Goal: Transaction & Acquisition: Purchase product/service

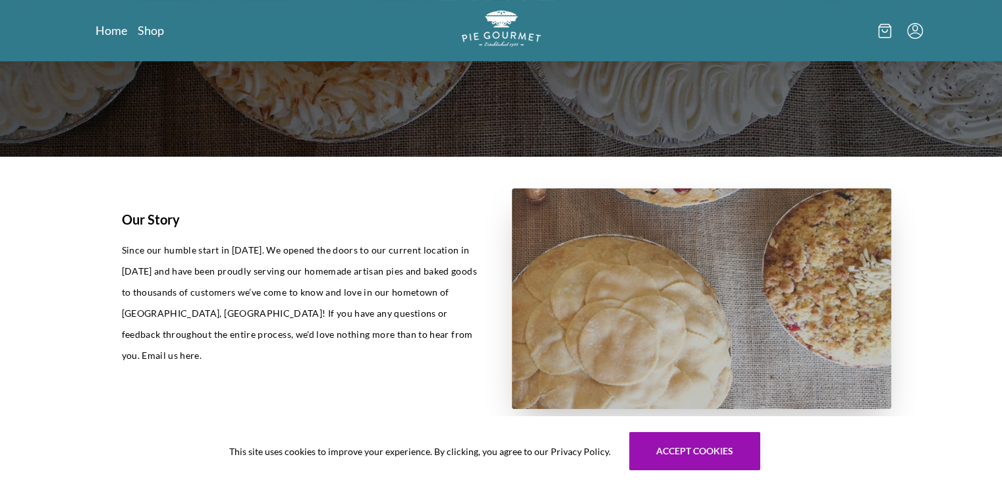
scroll to position [257, 0]
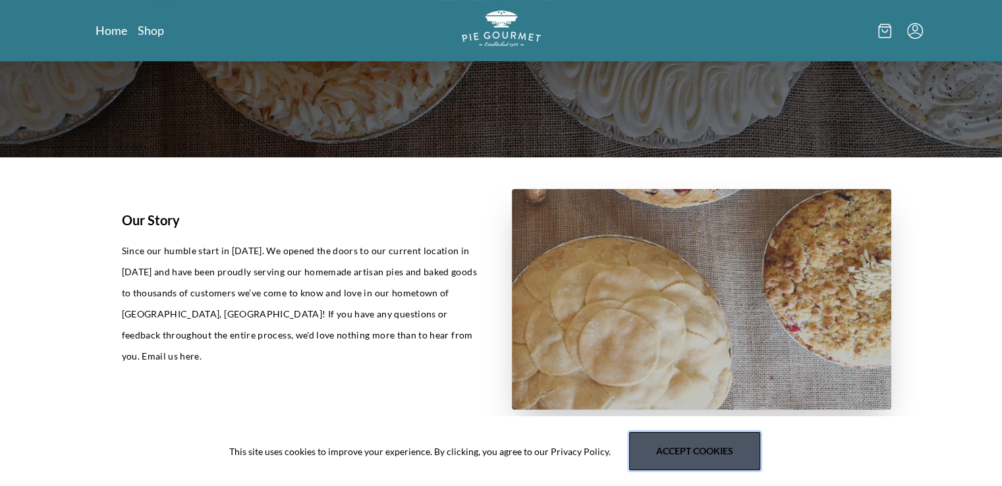
click at [685, 452] on button "Accept cookies" at bounding box center [694, 451] width 131 height 38
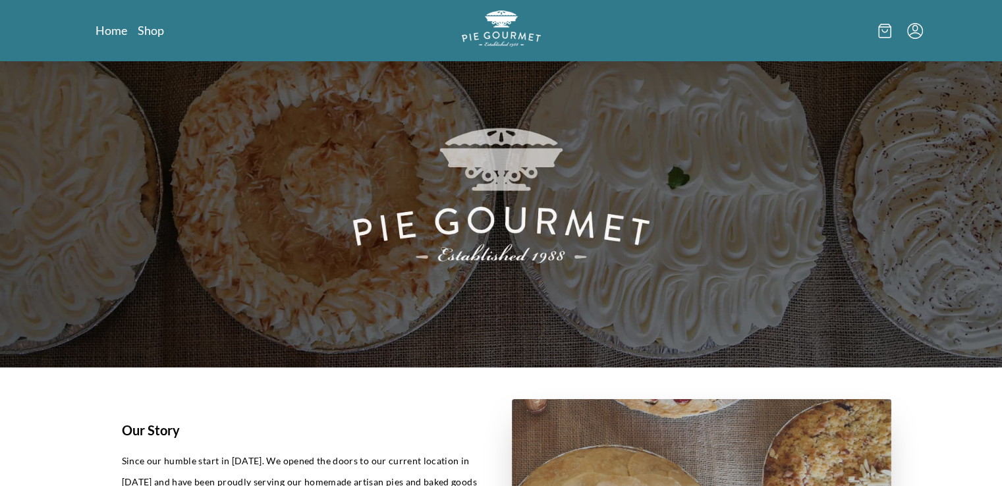
scroll to position [0, 0]
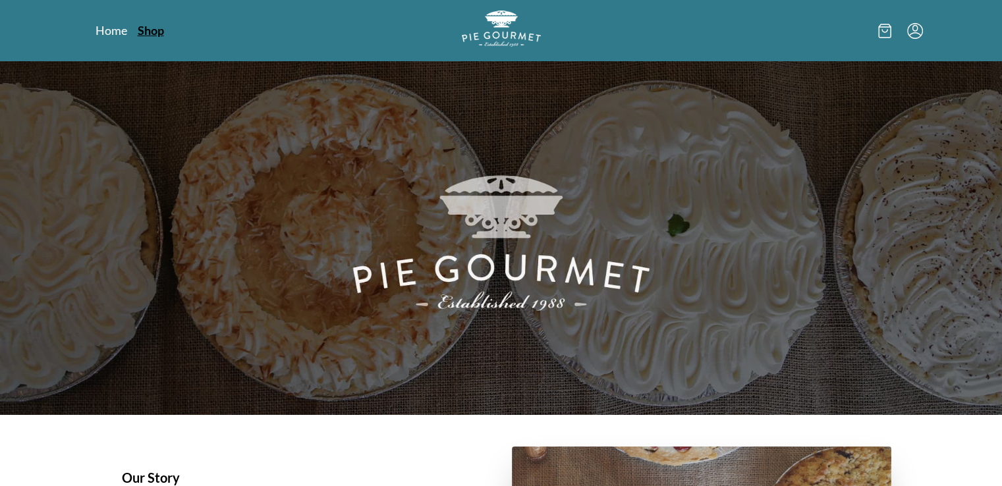
click at [151, 34] on link "Shop" at bounding box center [151, 30] width 26 height 16
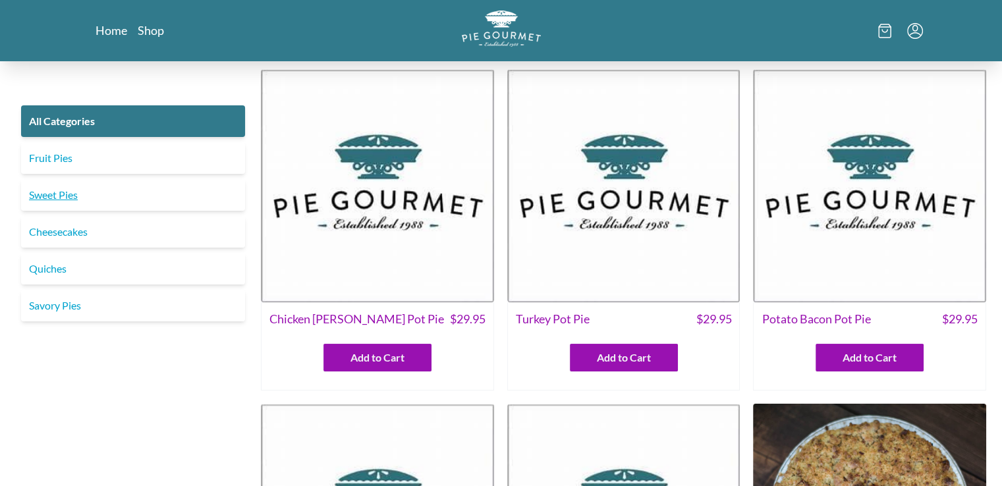
click at [63, 200] on link "Sweet Pies" at bounding box center [133, 195] width 224 height 32
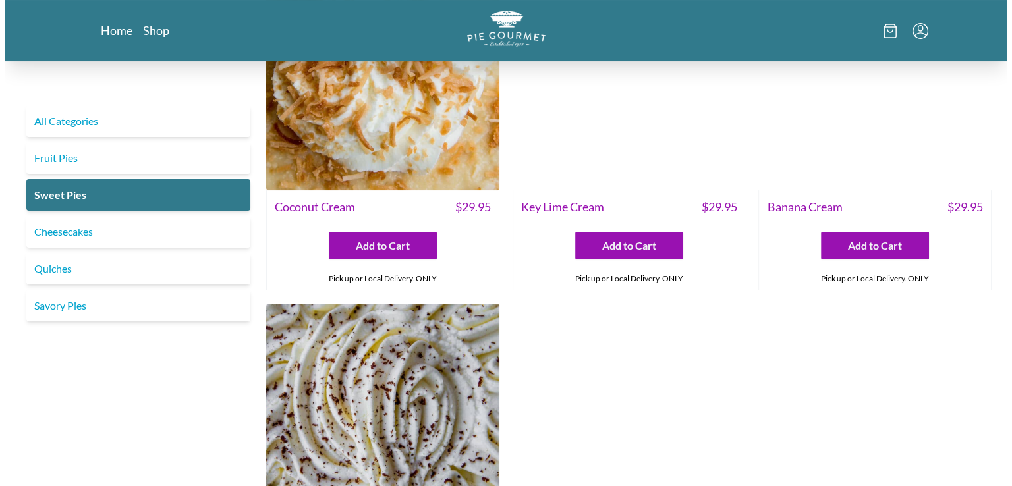
scroll to position [119, 0]
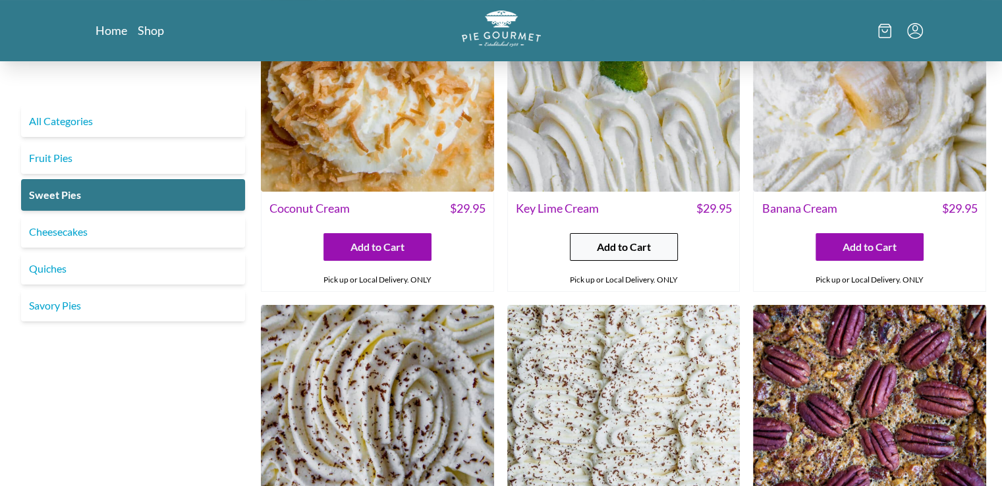
click at [645, 241] on span "Add to Cart" at bounding box center [624, 247] width 54 height 16
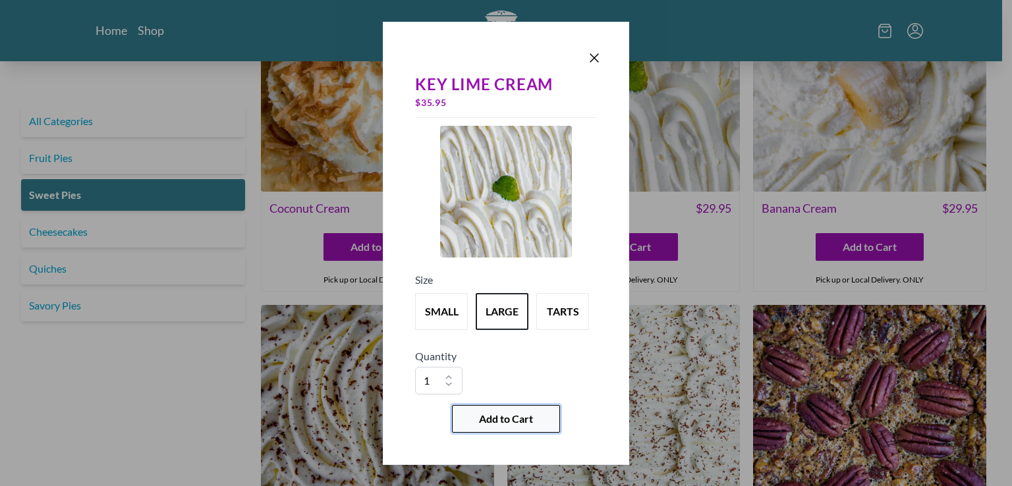
click at [514, 414] on span "Add to Cart" at bounding box center [506, 419] width 54 height 16
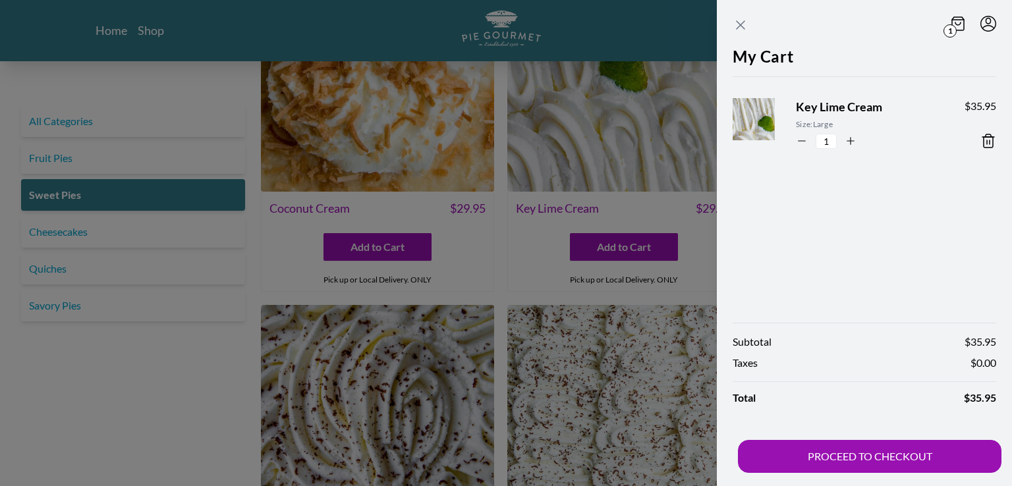
click at [740, 27] on icon "Close panel" at bounding box center [740, 25] width 16 height 16
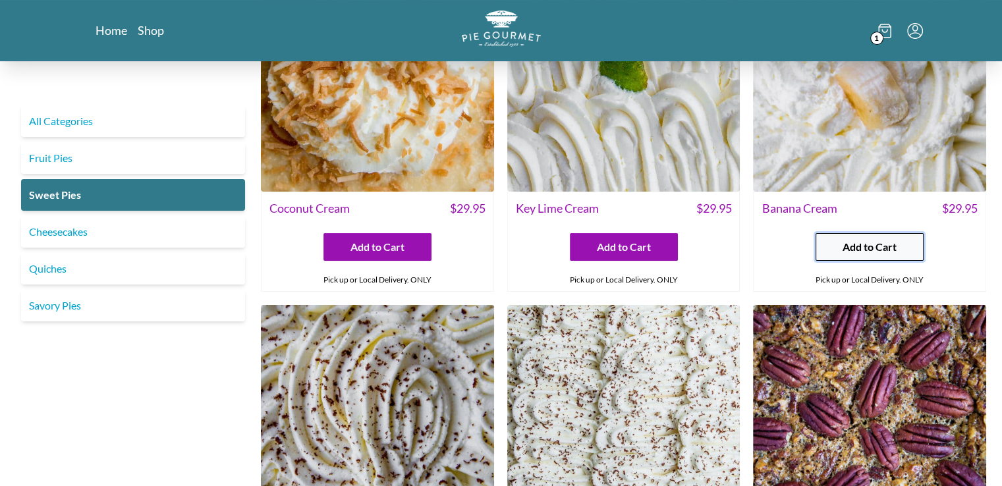
click at [853, 248] on span "Add to Cart" at bounding box center [869, 247] width 54 height 16
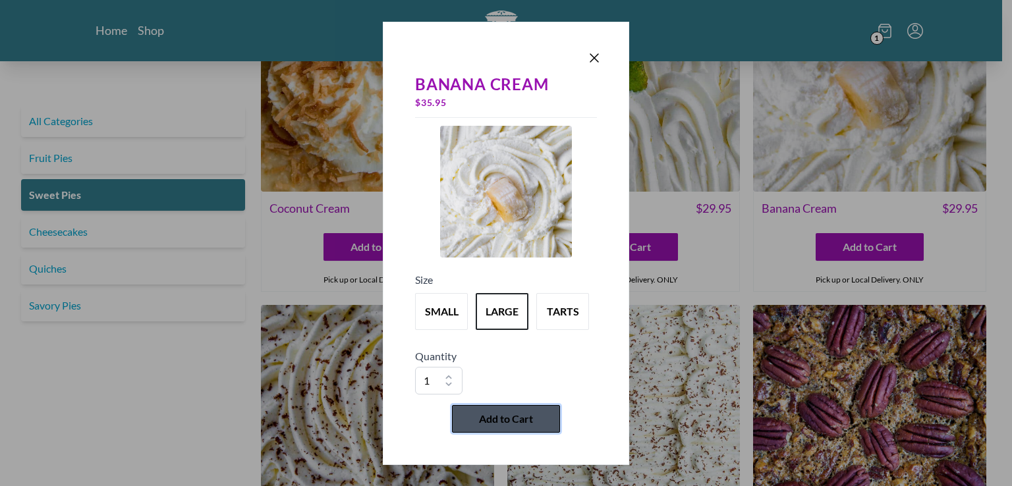
click at [526, 415] on span "Add to Cart" at bounding box center [506, 419] width 54 height 16
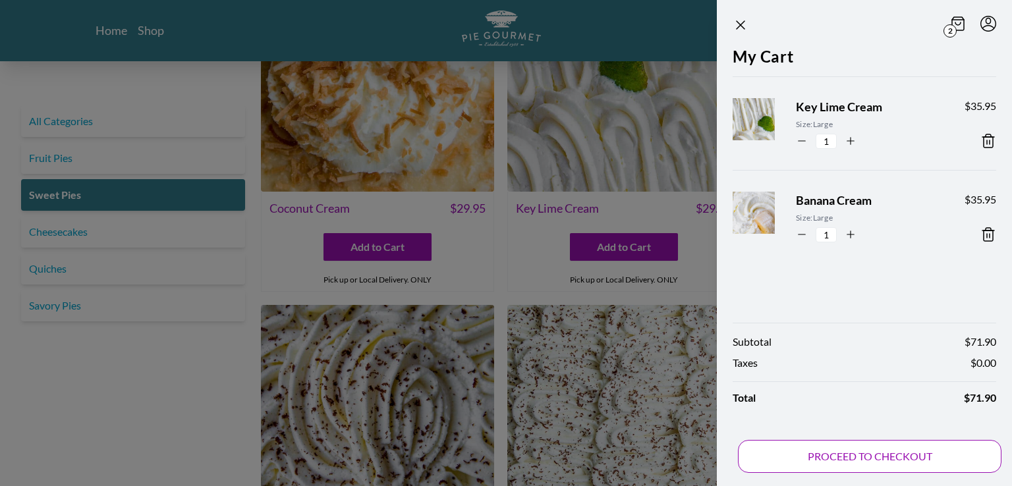
click at [848, 450] on button "PROCEED TO CHECKOUT" at bounding box center [869, 456] width 263 height 33
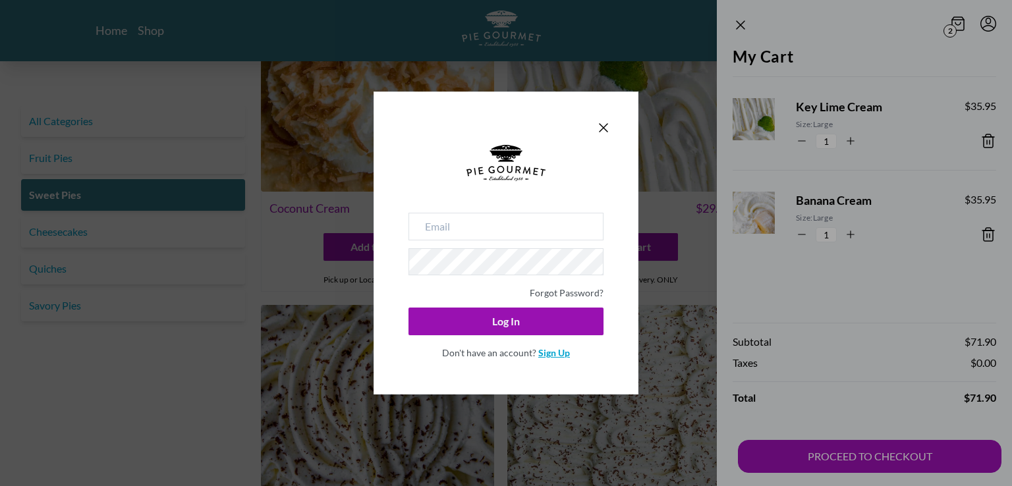
click at [561, 351] on link "Sign Up" at bounding box center [554, 352] width 32 height 11
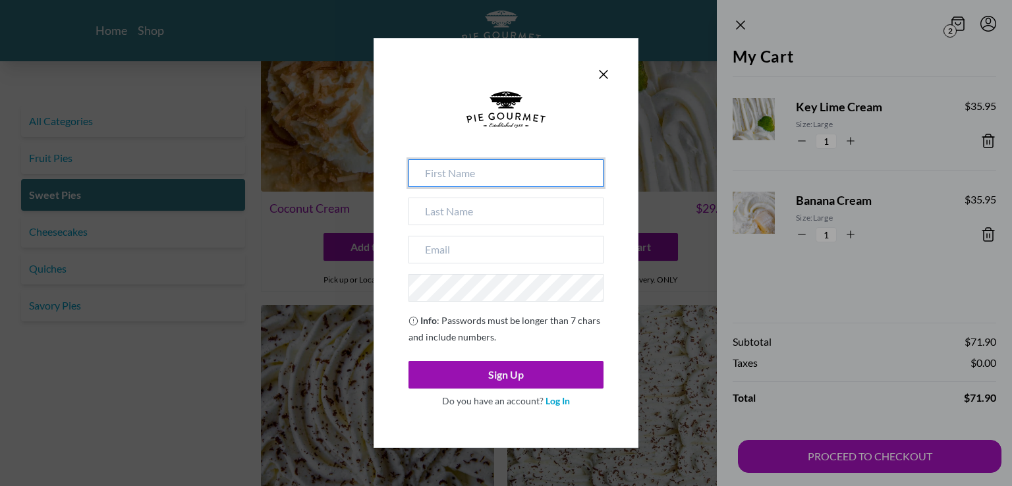
click at [475, 173] on input at bounding box center [505, 173] width 195 height 28
type input "[PERSON_NAME]"
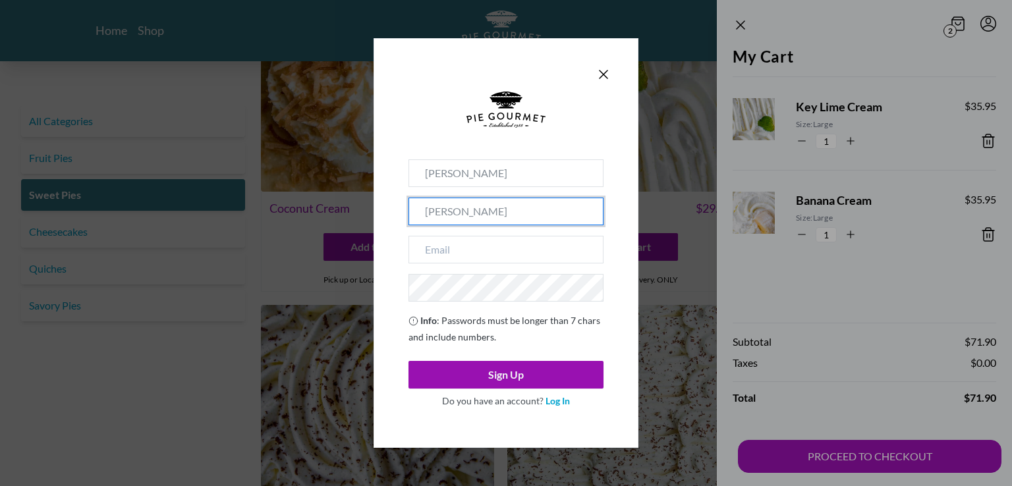
type input "[PERSON_NAME]"
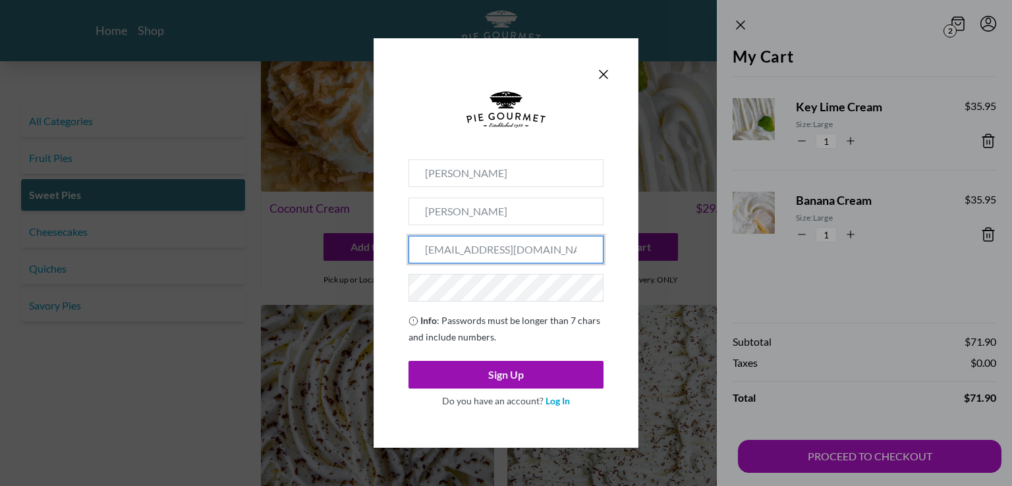
type input "[EMAIL_ADDRESS][DOMAIN_NAME]"
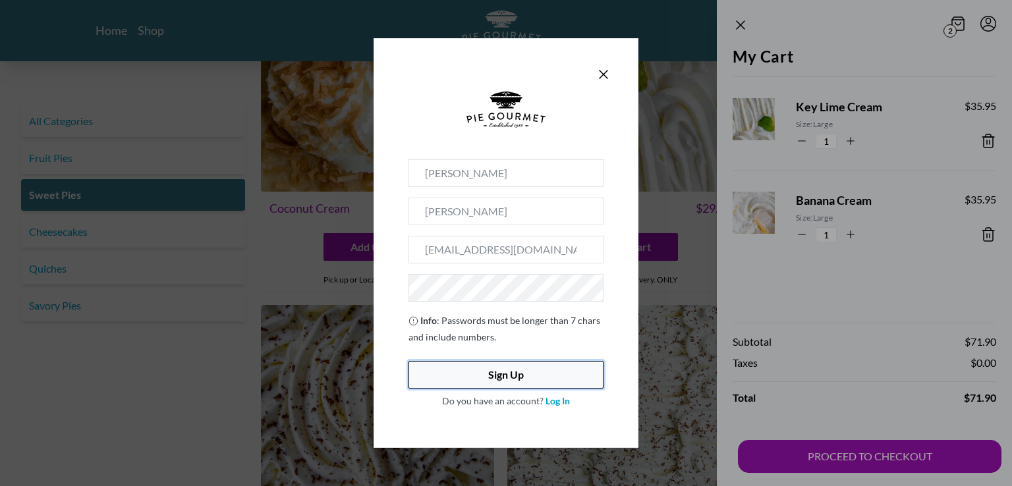
click at [514, 369] on button "Sign Up" at bounding box center [505, 375] width 195 height 28
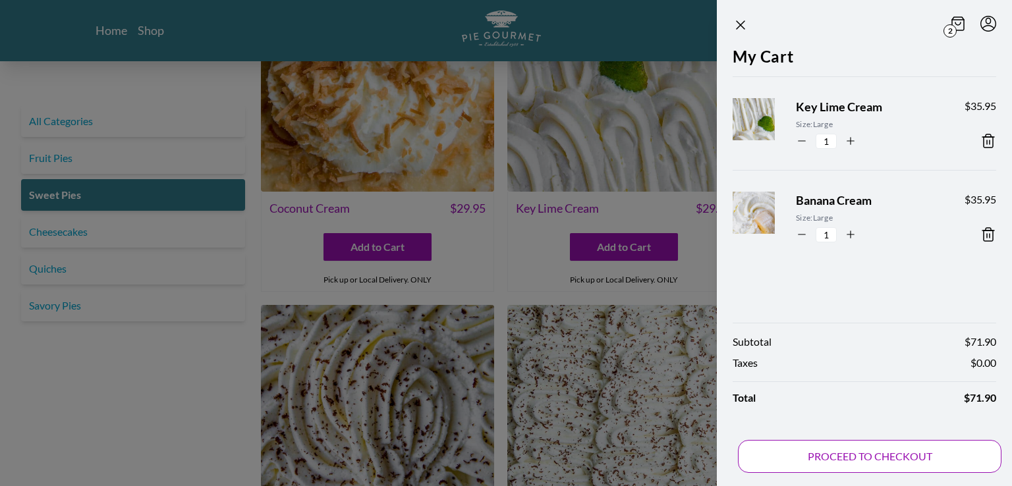
click at [823, 456] on button "PROCEED TO CHECKOUT" at bounding box center [869, 456] width 263 height 33
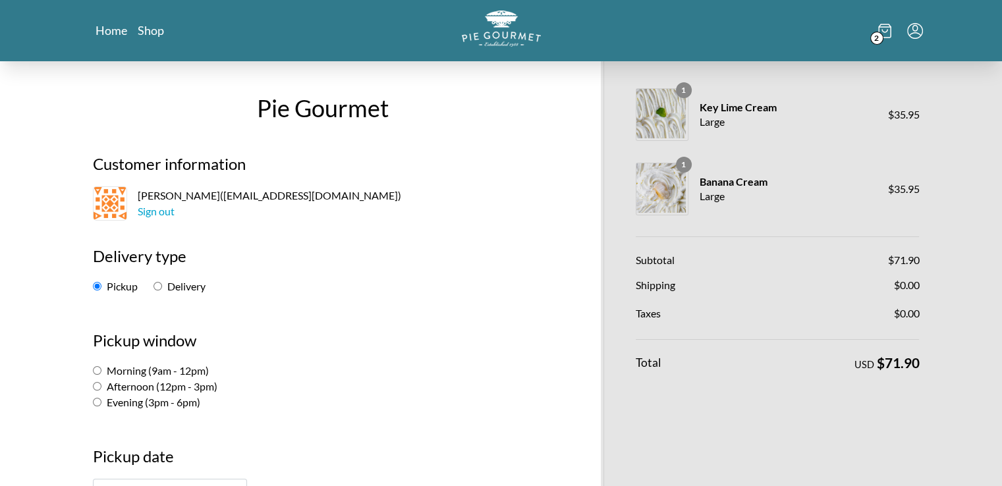
click at [158, 288] on input "Delivery" at bounding box center [157, 286] width 9 height 9
radio input "true"
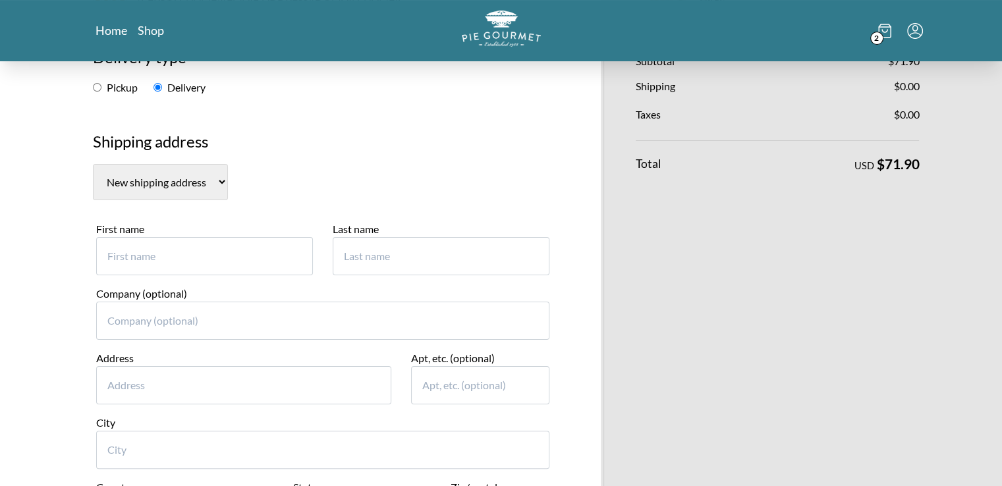
scroll to position [198, 0]
click at [203, 256] on input "First name" at bounding box center [204, 257] width 217 height 38
type input "[PERSON_NAME]"
type input "[GEOGRAPHIC_DATA]"
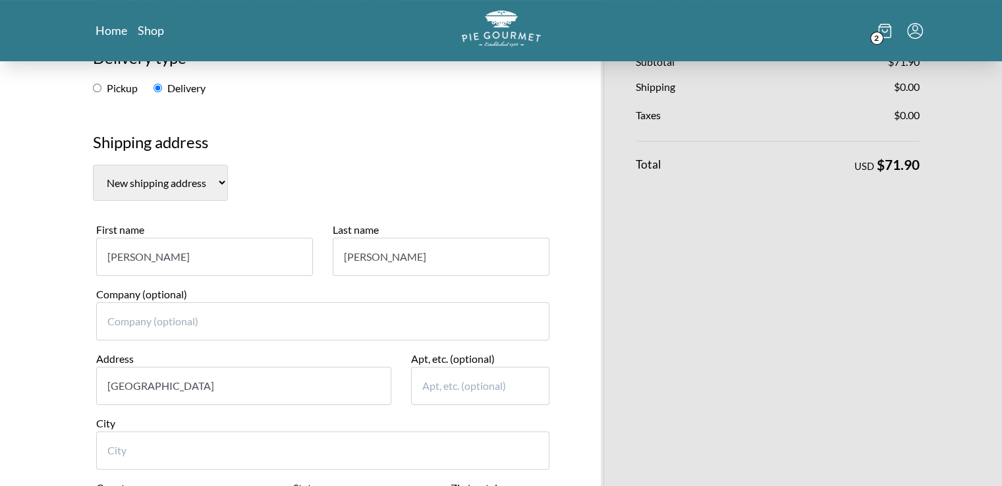
type input "Fairfax"
select select "VA"
type input "22032-1116"
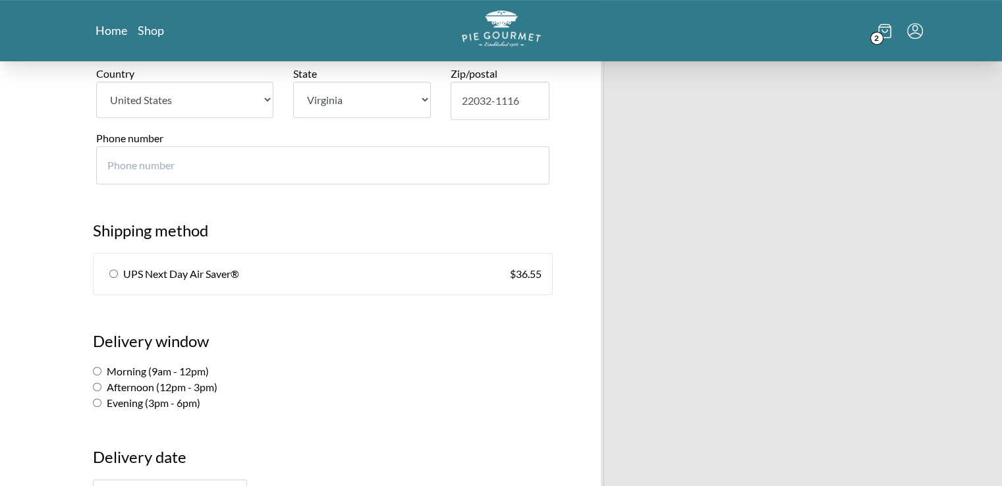
scroll to position [614, 0]
click at [97, 367] on input "Morning (9am - 12pm)" at bounding box center [97, 369] width 9 height 9
radio input "true"
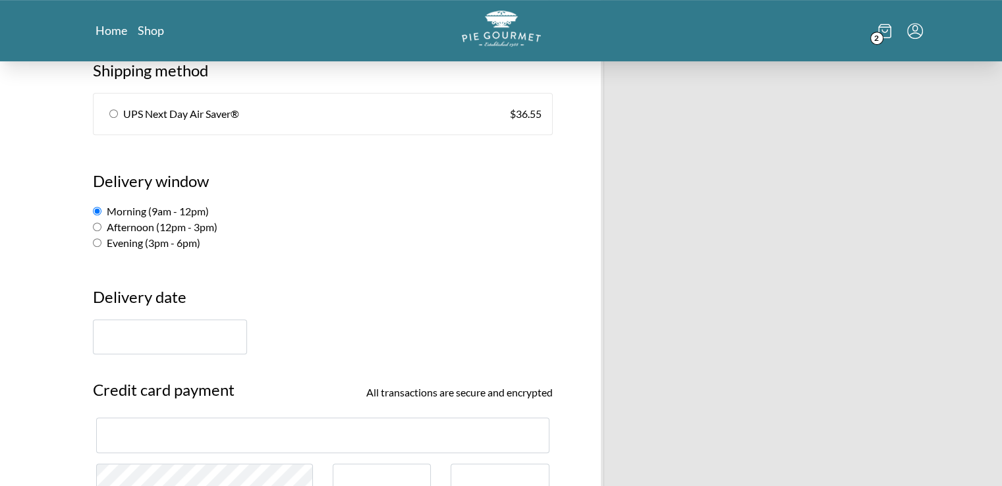
scroll to position [772, 0]
click at [190, 331] on input "text" at bounding box center [170, 337] width 154 height 35
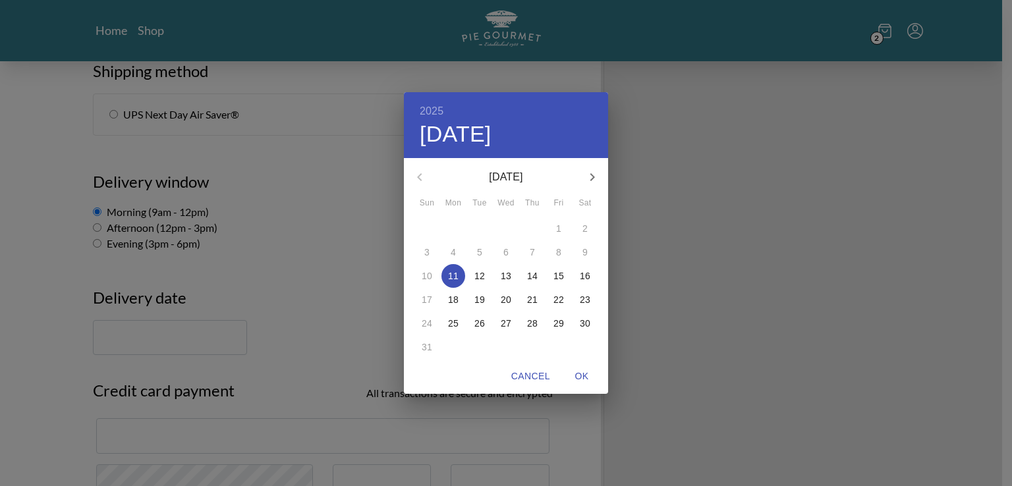
click at [508, 274] on p "13" at bounding box center [505, 275] width 11 height 13
click at [580, 372] on span "OK" at bounding box center [582, 376] width 32 height 16
type input "[DATE]"
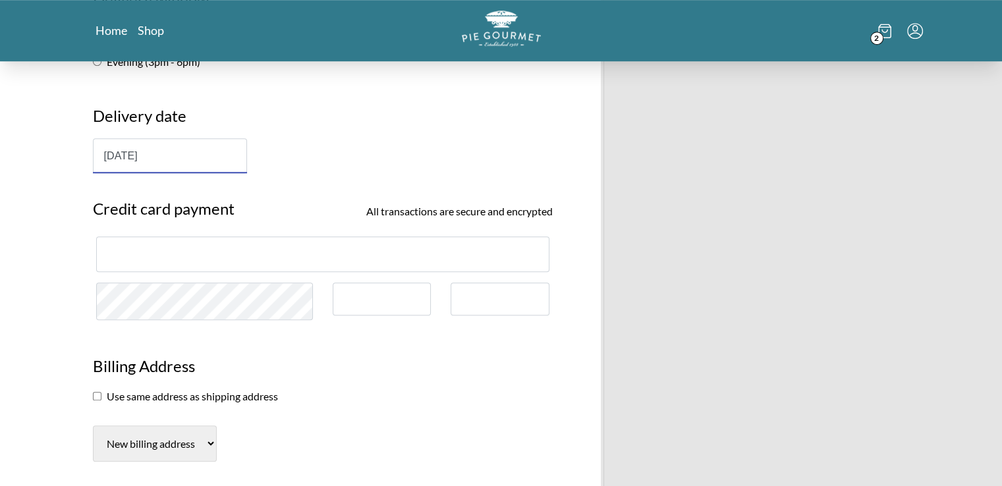
scroll to position [959, 0]
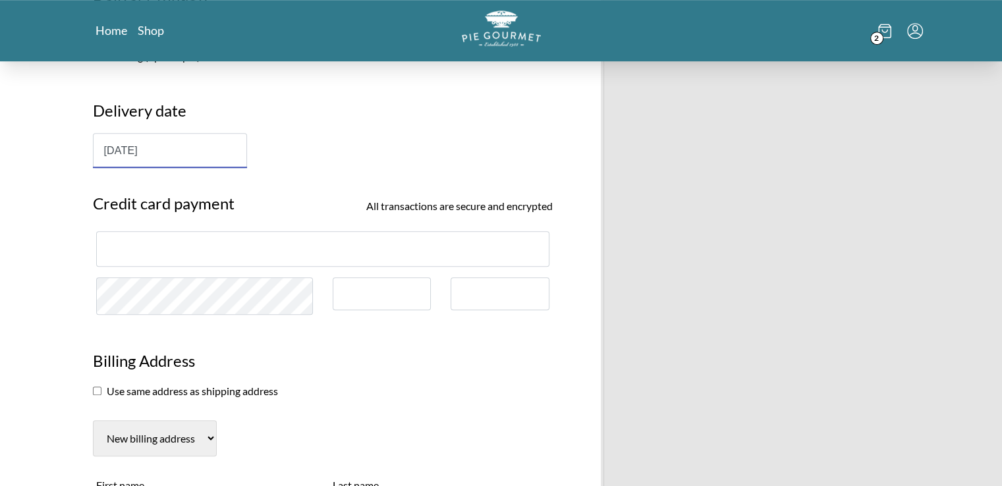
click at [99, 387] on input "checkbox" at bounding box center [97, 391] width 9 height 9
checkbox input "true"
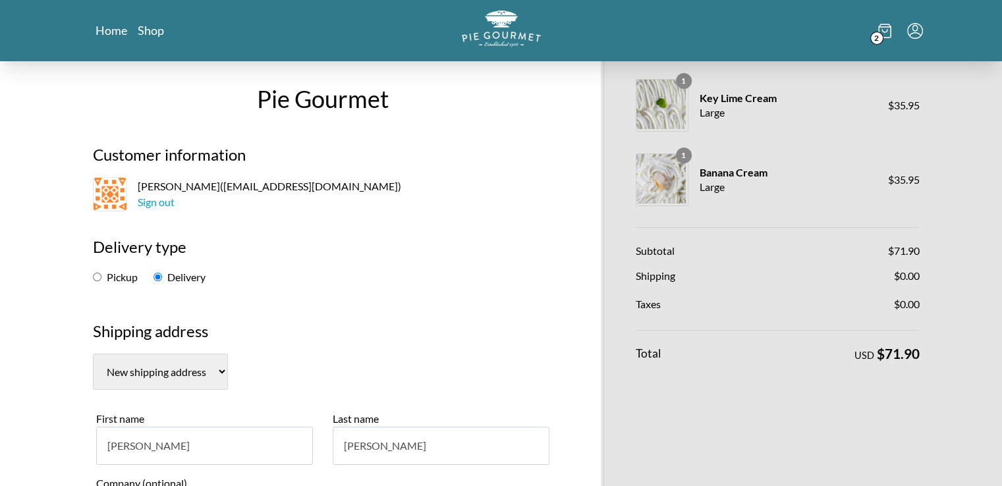
scroll to position [7, 0]
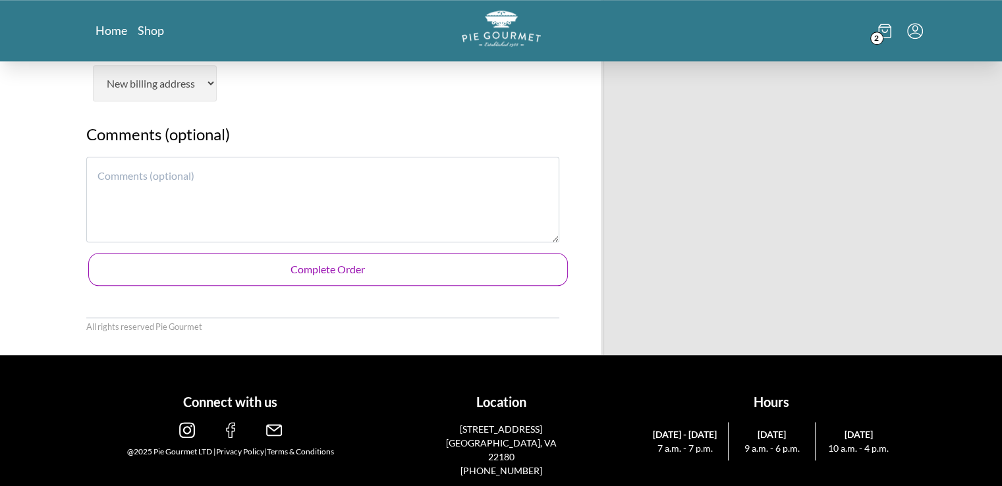
click at [401, 262] on button "Complete Order" at bounding box center [327, 269] width 479 height 33
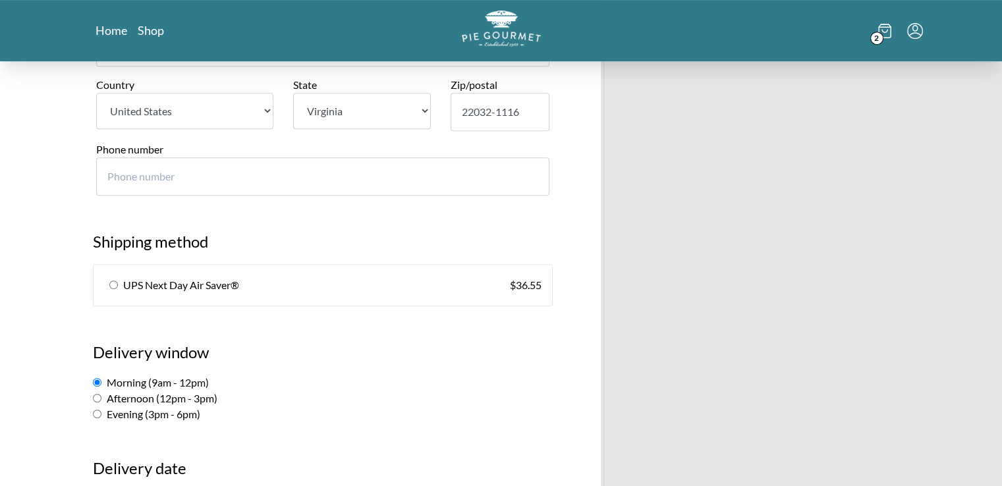
scroll to position [595, 0]
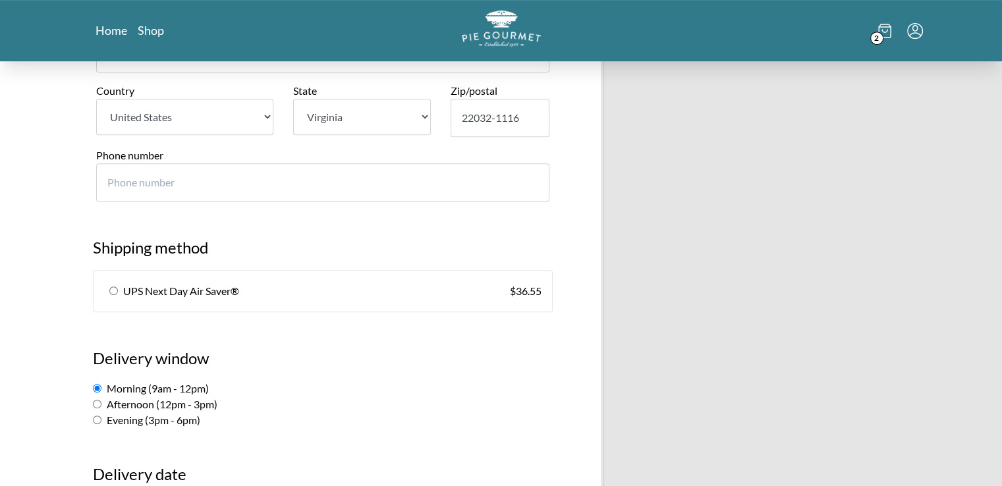
click at [298, 178] on input "Phone number" at bounding box center [322, 182] width 453 height 38
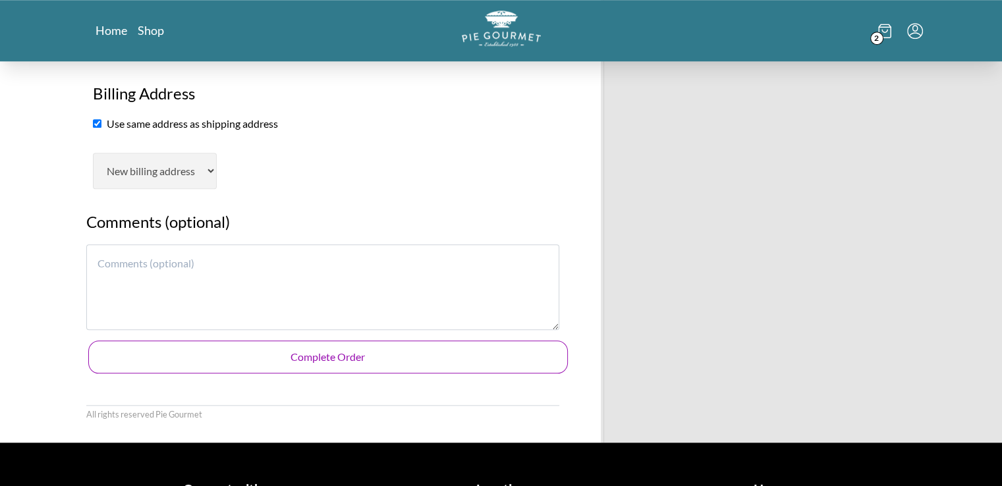
scroll to position [1227, 0]
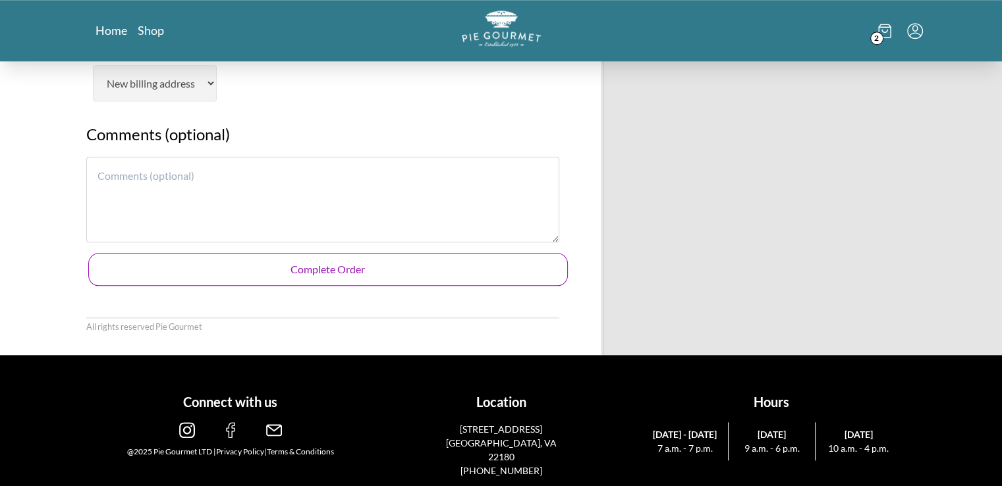
type input "7039665818"
click at [359, 265] on button "Complete Order" at bounding box center [327, 269] width 479 height 33
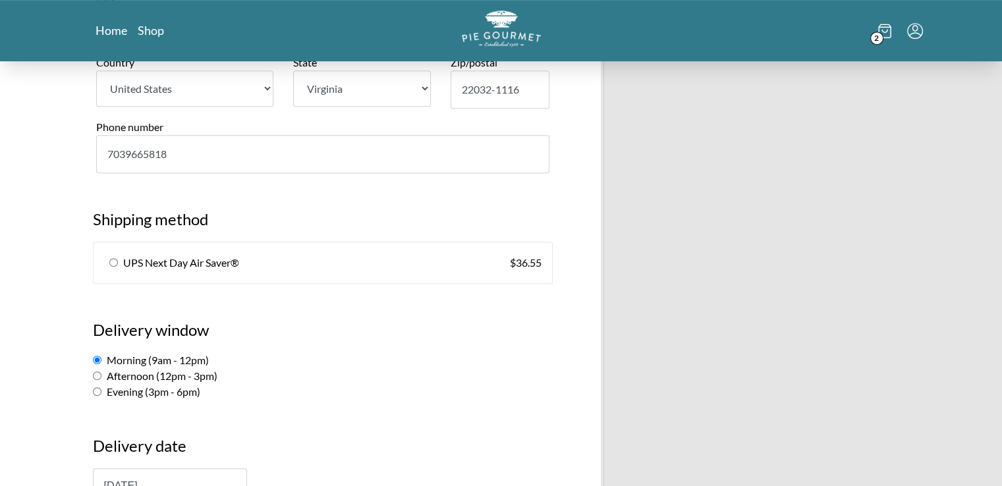
scroll to position [626, 0]
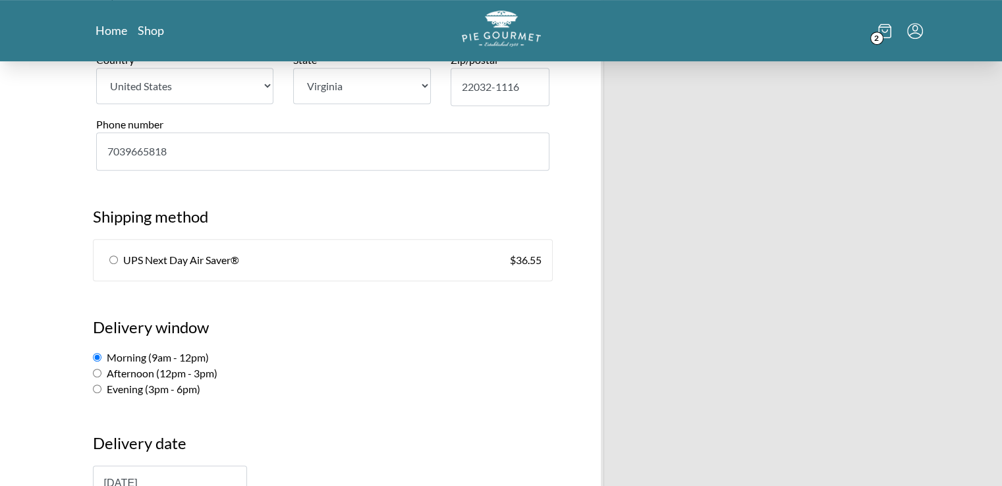
click at [374, 306] on section "Delivery window Morning (9am - 12pm) Afternoon (12pm - 3pm) Evening (3pm - 6pm)" at bounding box center [322, 349] width 479 height 95
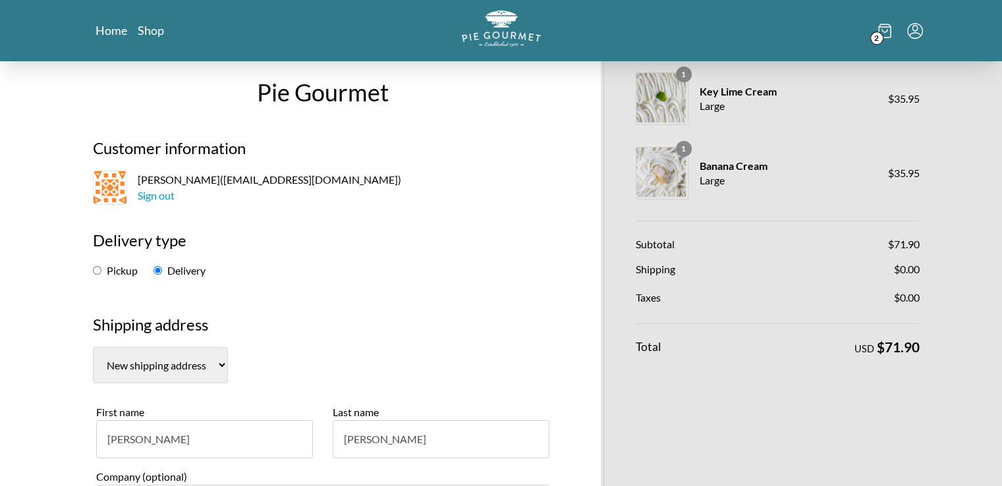
scroll to position [0, 0]
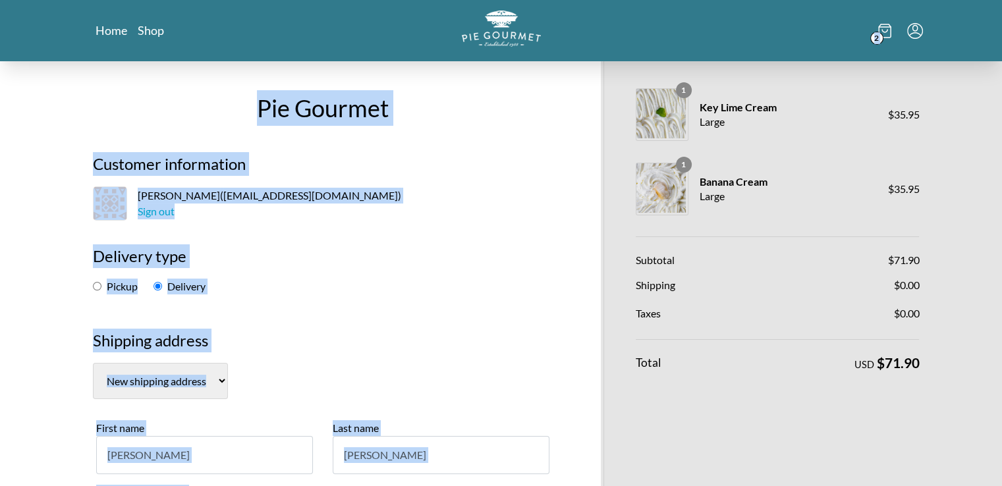
click at [715, 24] on div "2" at bounding box center [781, 31] width 281 height 40
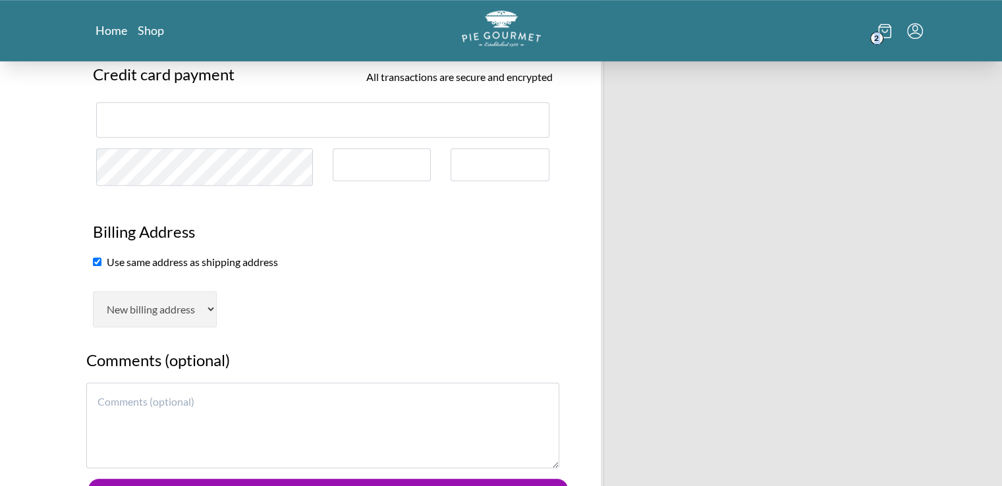
scroll to position [1314, 0]
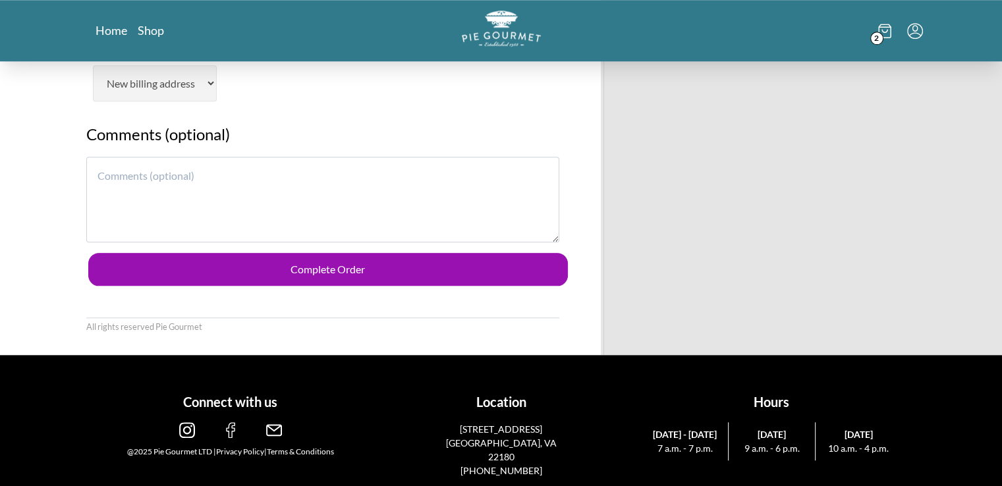
click at [552, 135] on h2 "Comments (optional)" at bounding box center [322, 139] width 473 height 34
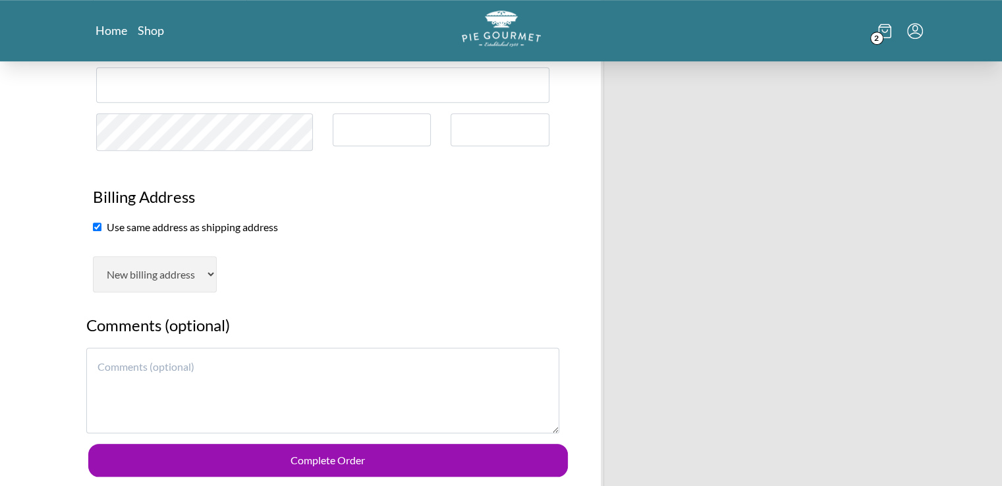
scroll to position [1118, 0]
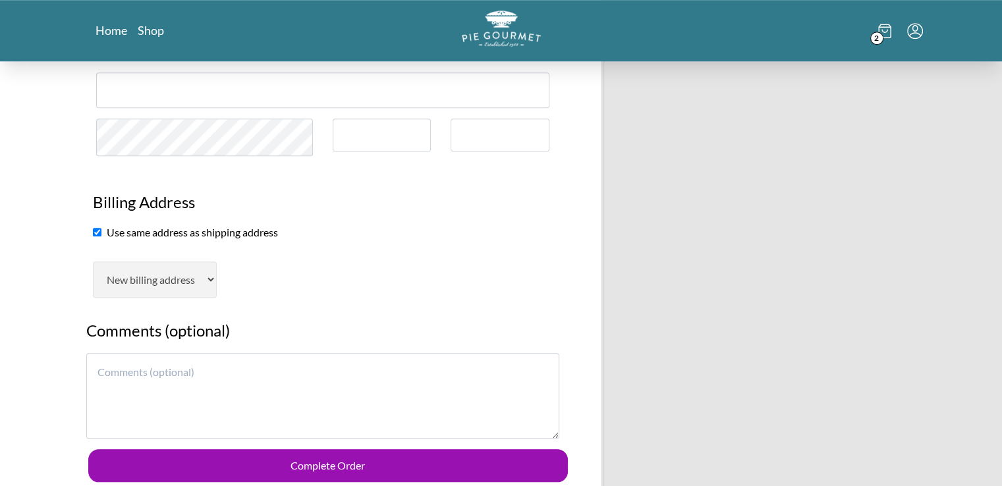
click at [97, 229] on input "checkbox" at bounding box center [97, 232] width 9 height 9
checkbox input "false"
select select "AL"
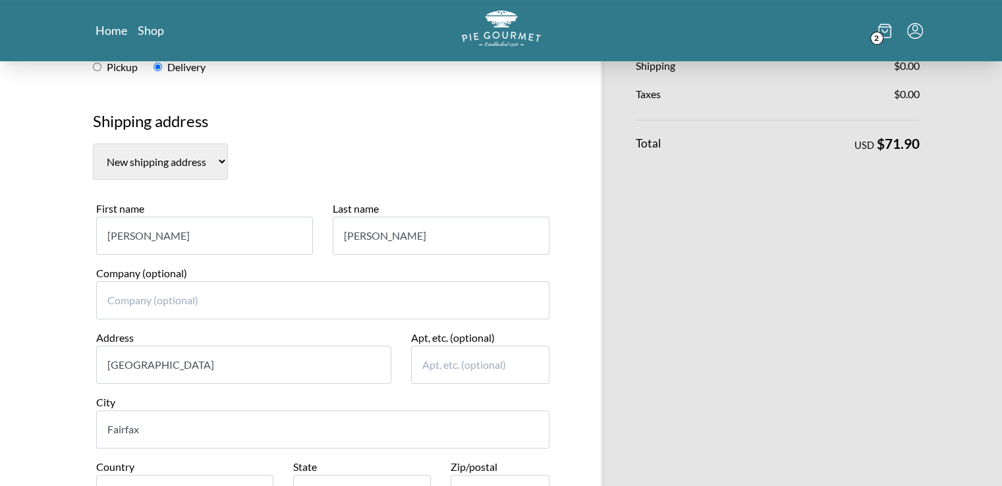
scroll to position [213, 0]
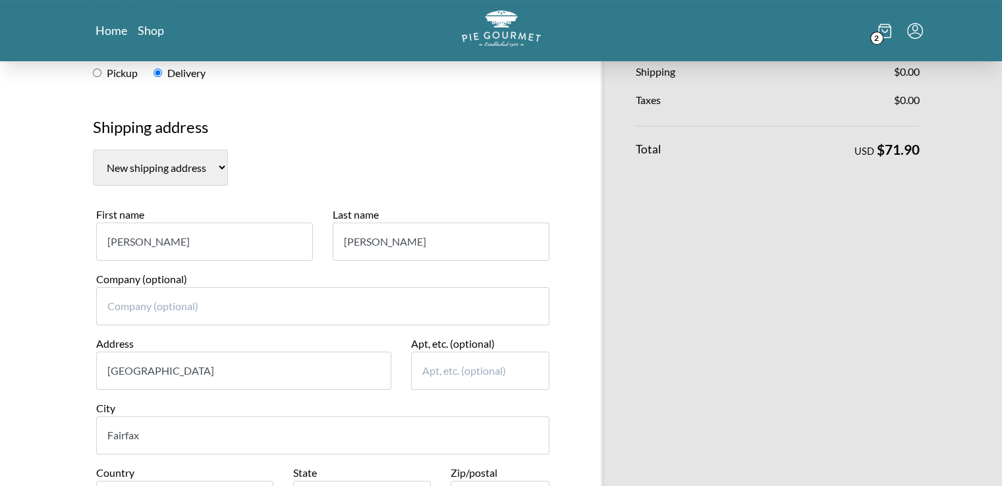
click at [262, 375] on input "[GEOGRAPHIC_DATA]" at bounding box center [244, 371] width 296 height 38
click at [394, 251] on input "[PERSON_NAME]" at bounding box center [441, 242] width 217 height 38
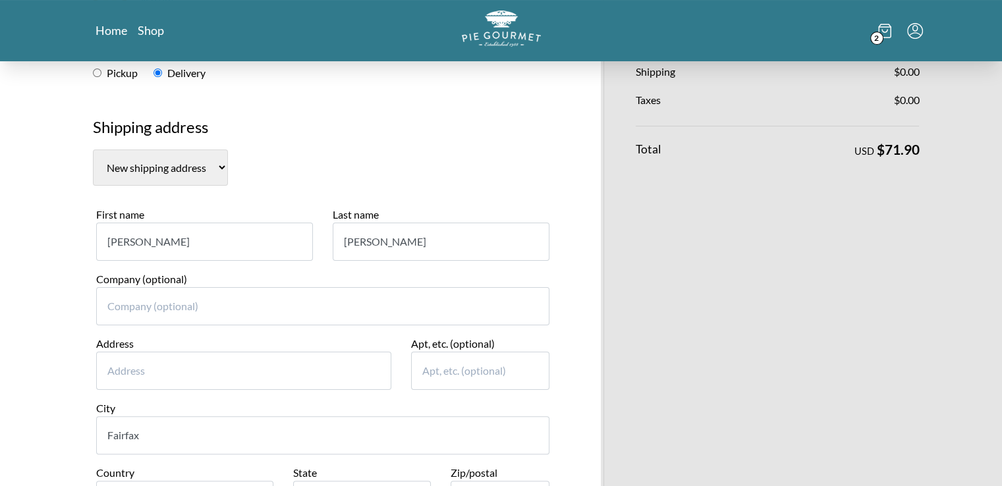
click at [394, 251] on input "[PERSON_NAME]" at bounding box center [441, 242] width 217 height 38
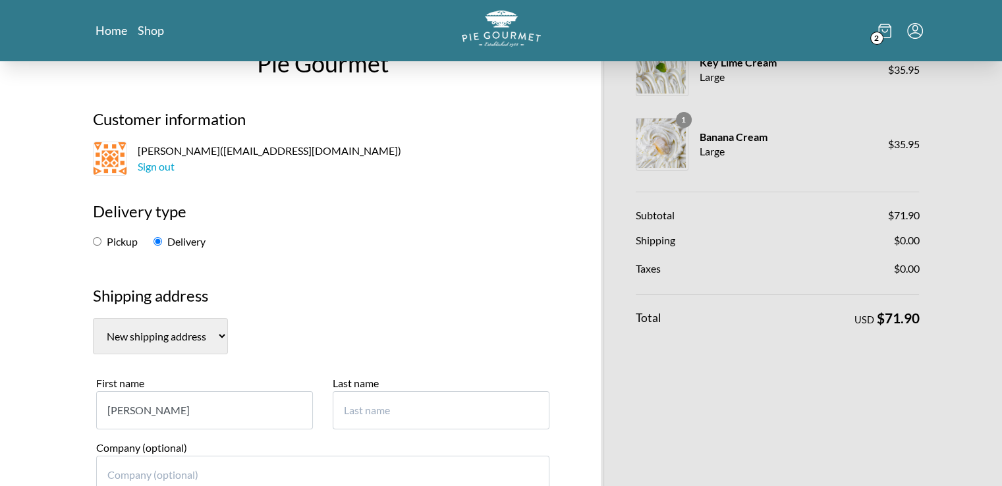
scroll to position [0, 0]
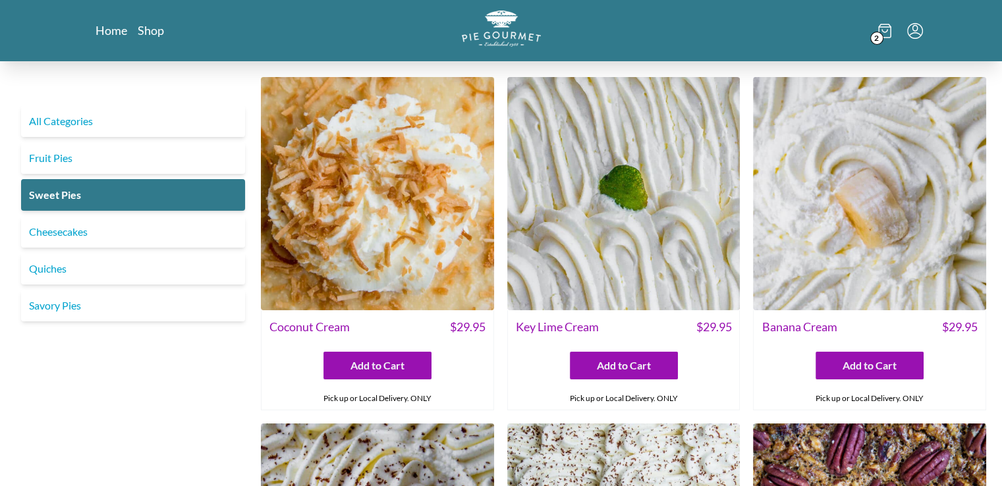
click at [882, 34] on icon at bounding box center [884, 31] width 13 height 14
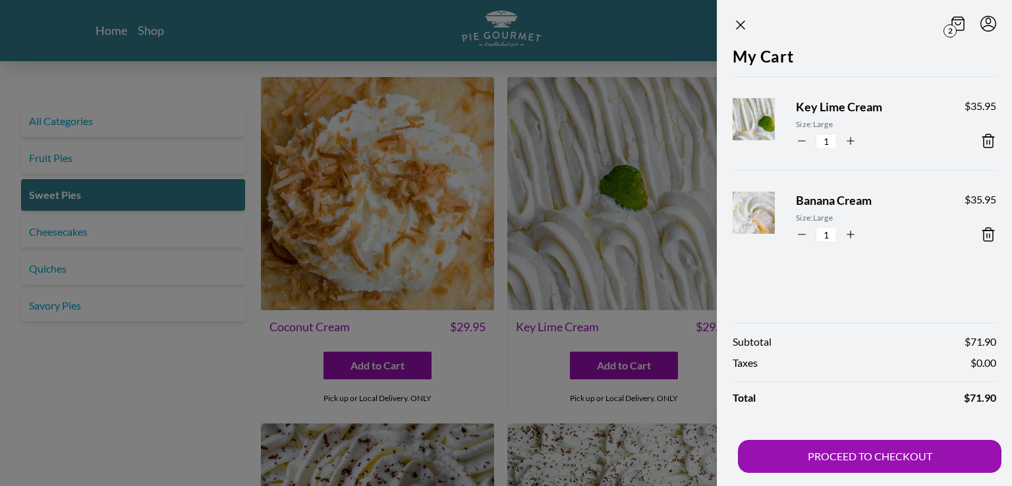
click at [986, 140] on icon at bounding box center [988, 141] width 16 height 16
click at [987, 236] on div "My Cart Key Lime Cream Size: Large 1 $ 35.95 Banana Cream Size: Large 1 $ 35.95" at bounding box center [863, 177] width 295 height 265
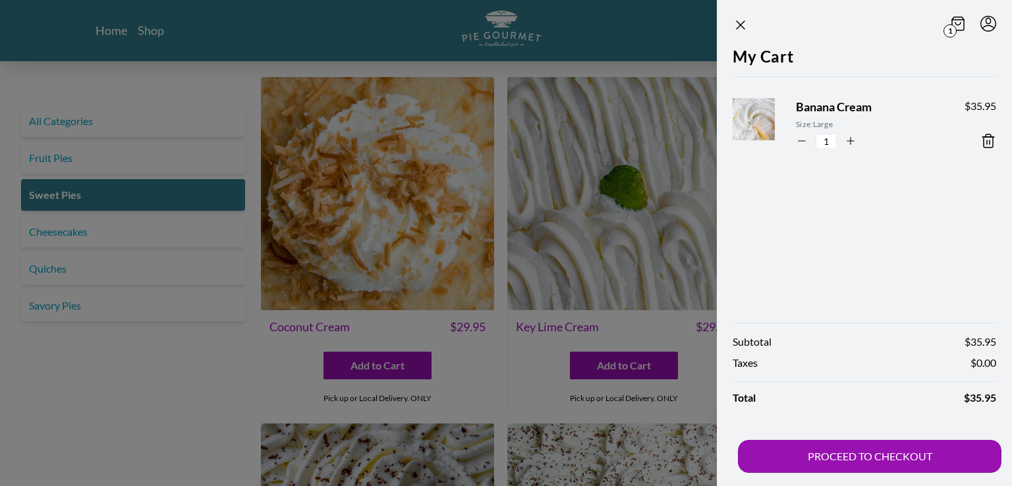
click at [988, 140] on icon at bounding box center [988, 141] width 16 height 16
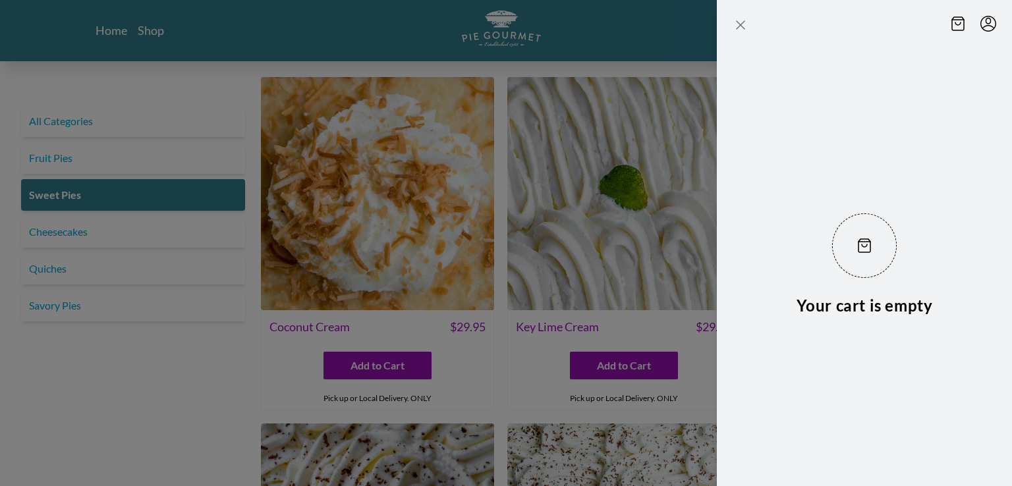
click at [737, 24] on icon "Close panel" at bounding box center [740, 25] width 16 height 16
